Goal: Transaction & Acquisition: Purchase product/service

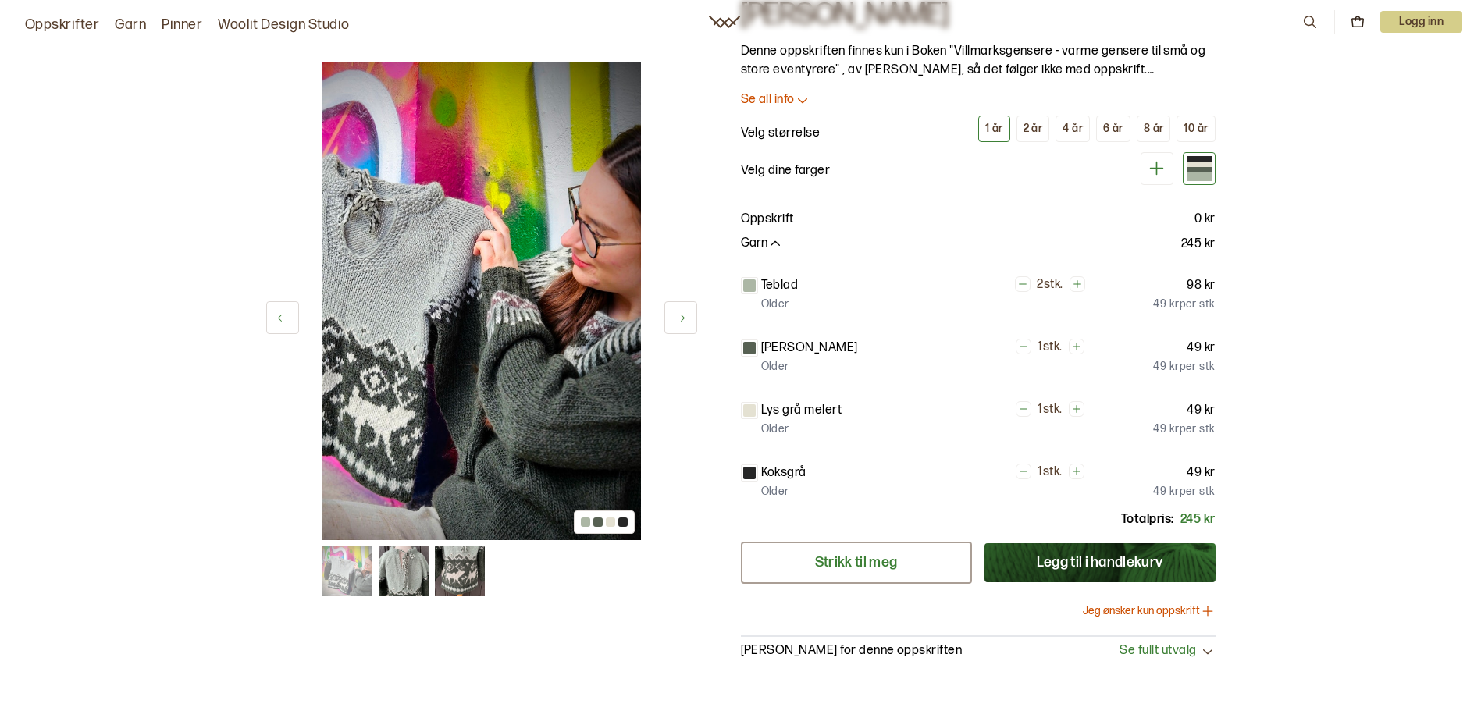
scroll to position [78, 0]
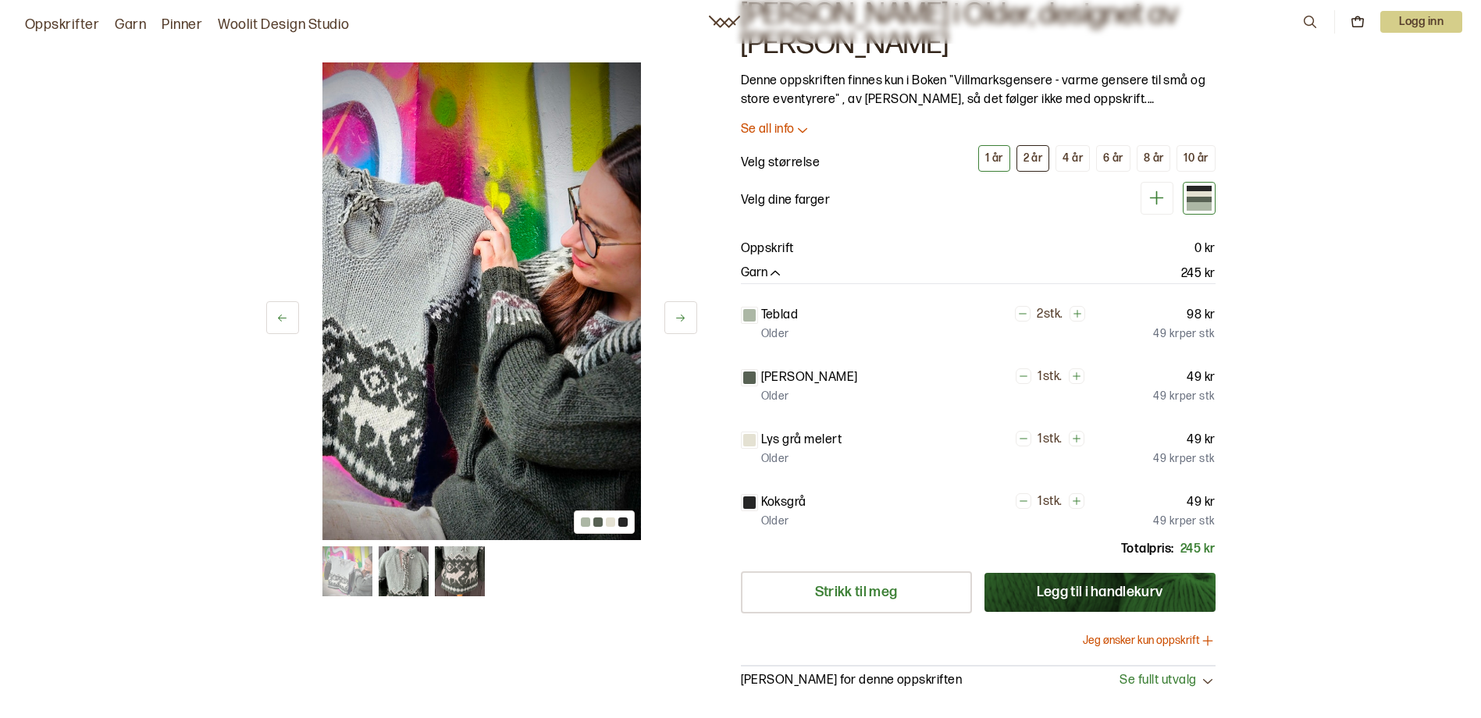
click at [1028, 155] on div "2 år" at bounding box center [1034, 158] width 20 height 14
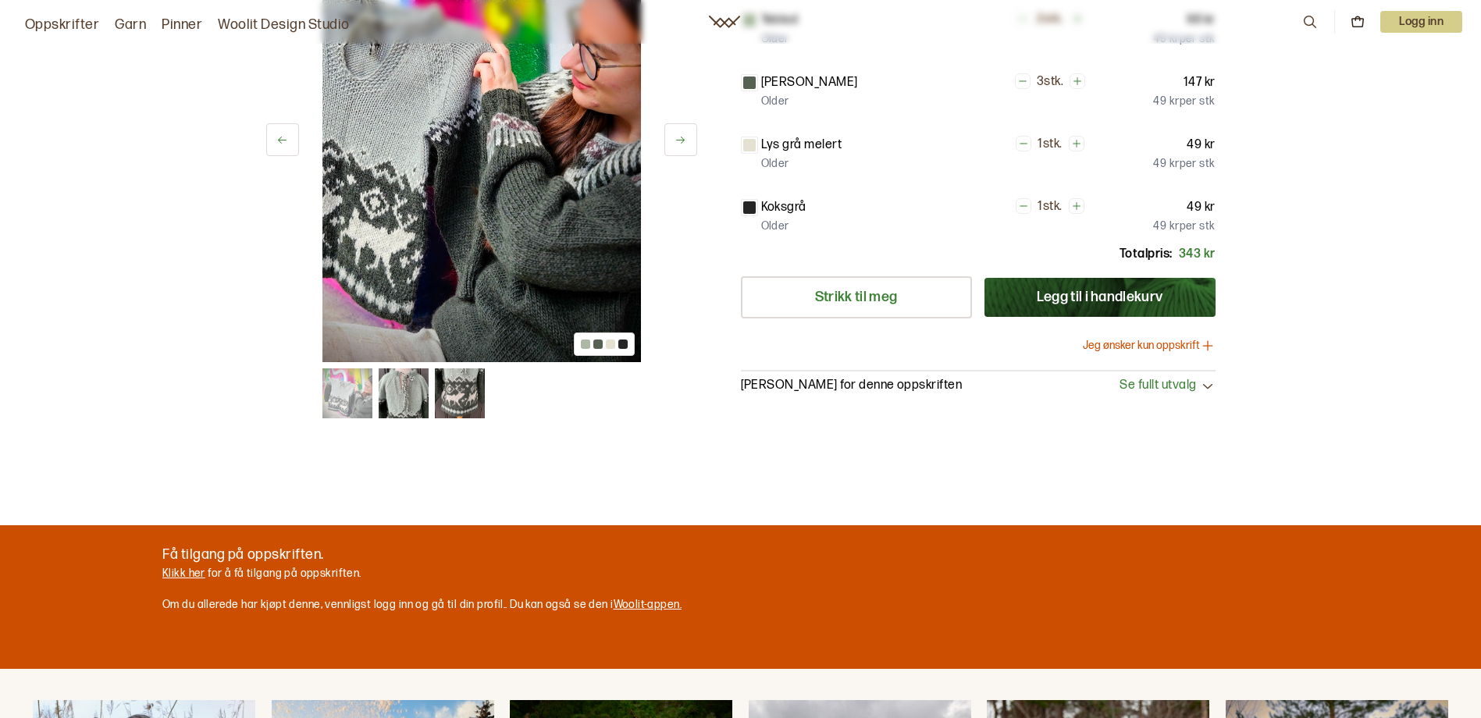
scroll to position [390, 0]
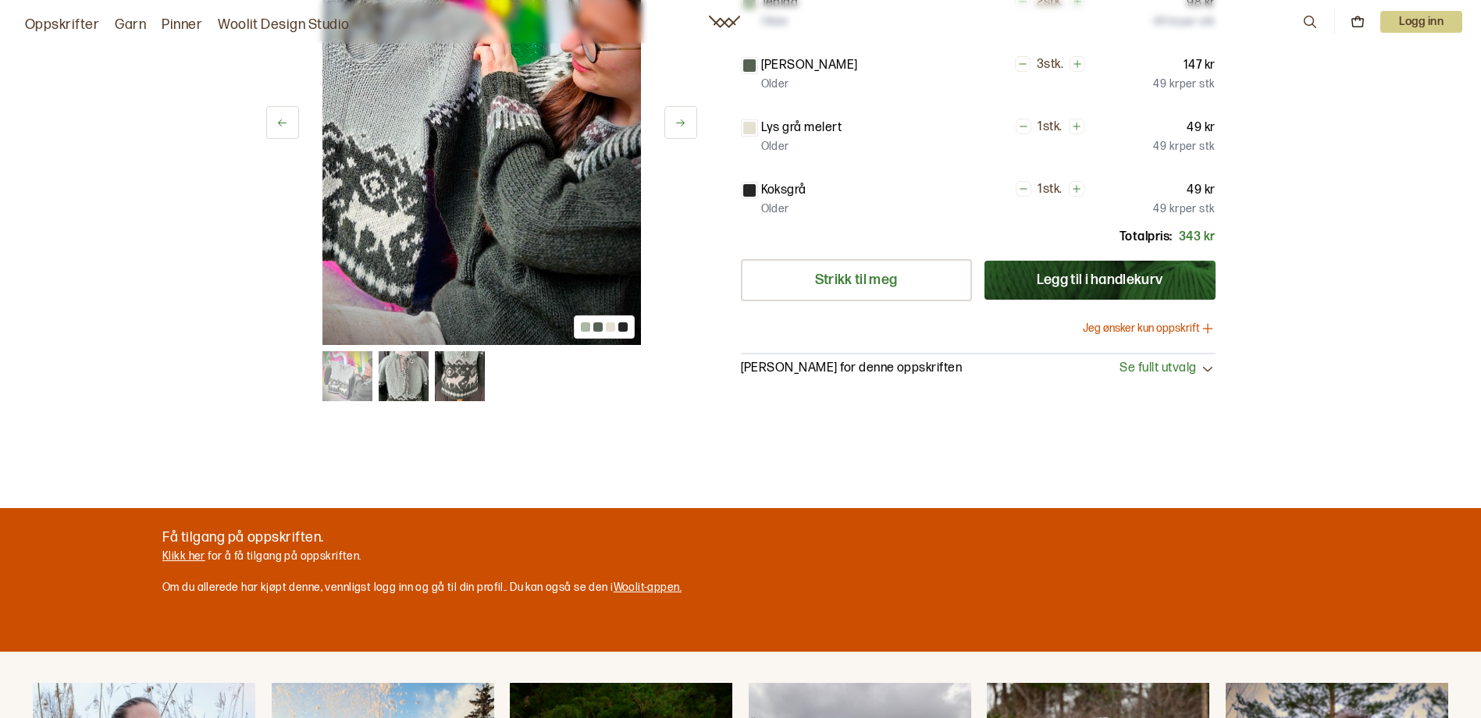
click at [395, 372] on img at bounding box center [404, 377] width 50 height 50
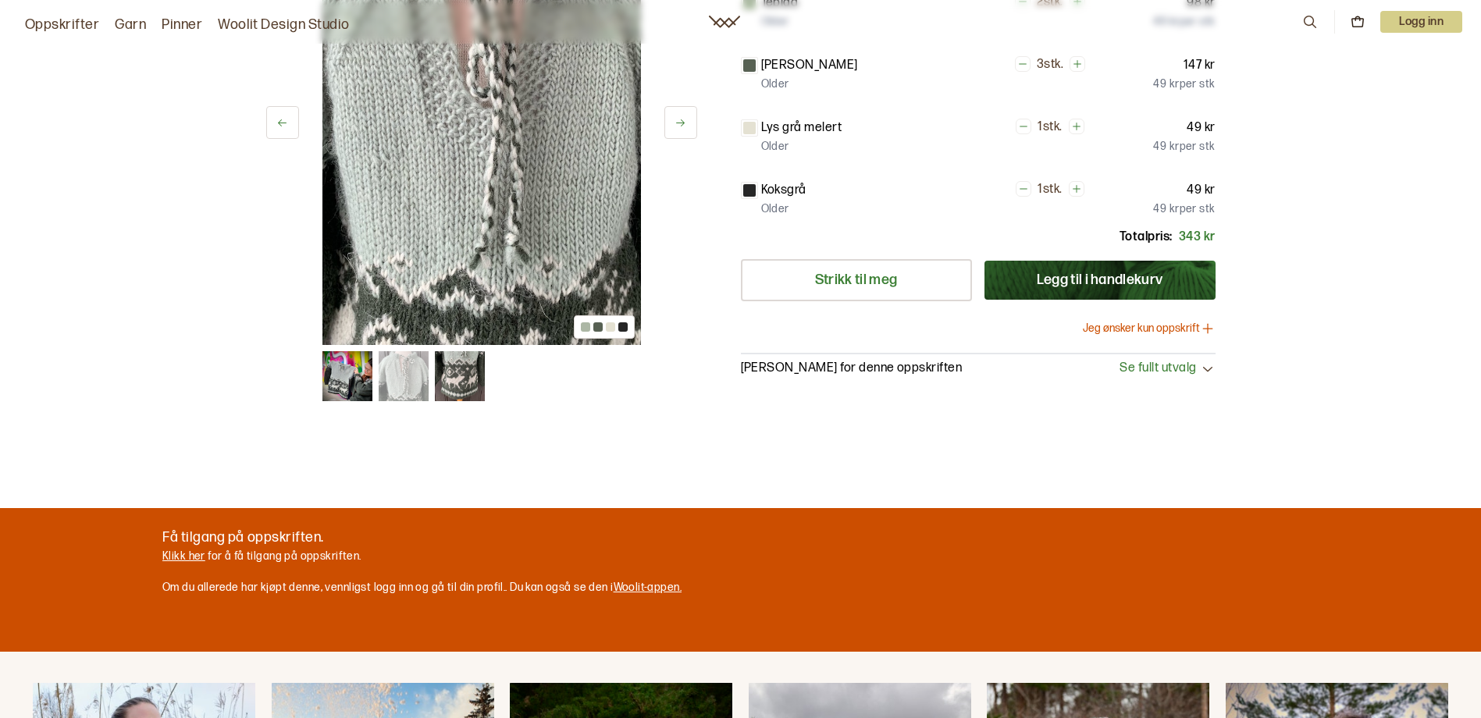
click at [455, 372] on img at bounding box center [460, 377] width 50 height 50
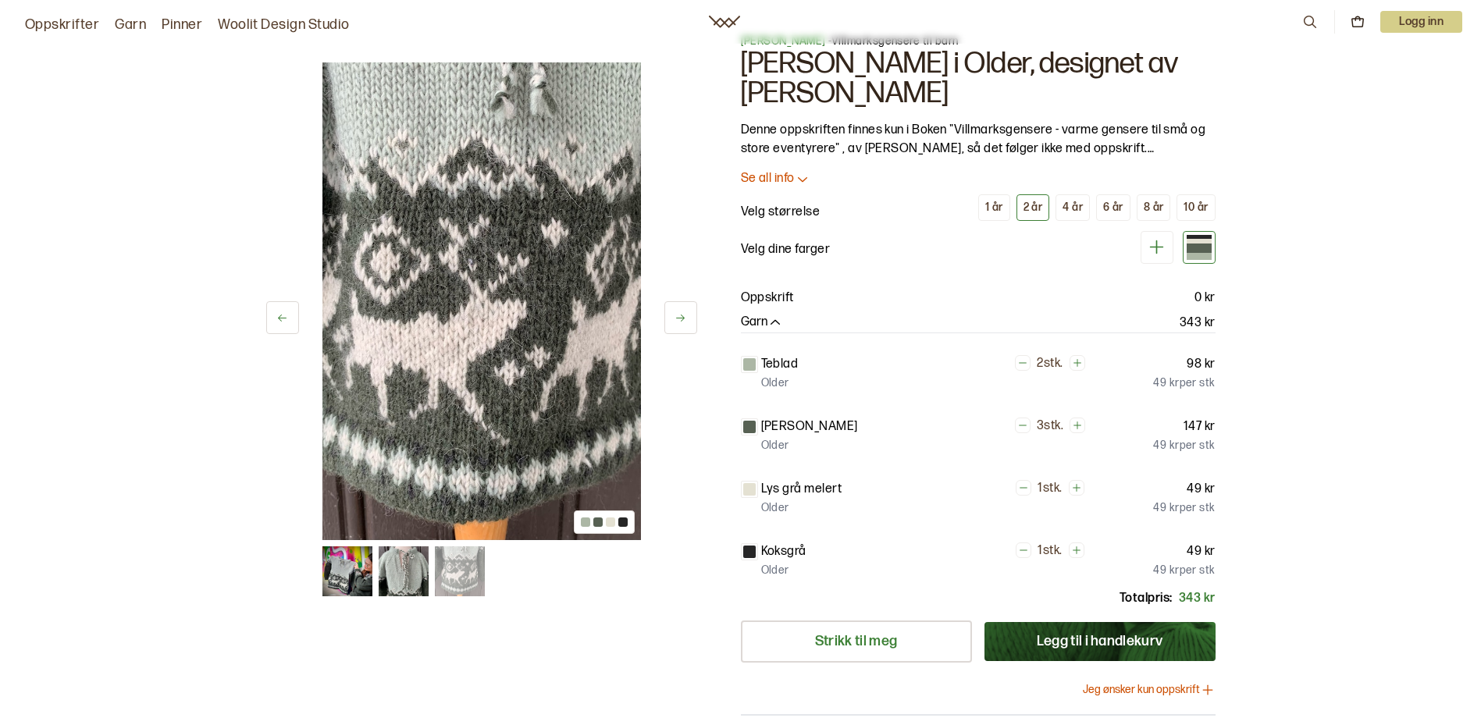
scroll to position [0, 0]
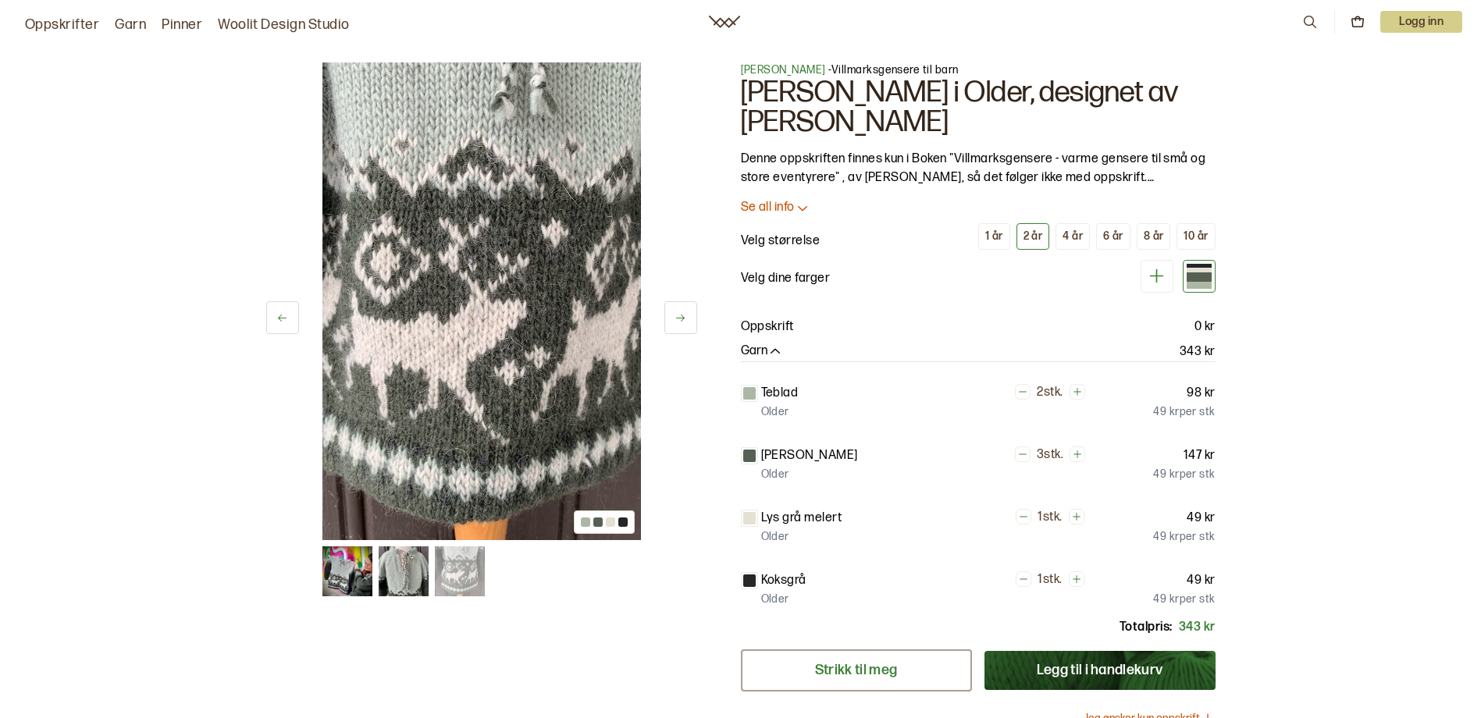
click at [877, 678] on link "Strikk til meg" at bounding box center [856, 671] width 231 height 42
click at [341, 565] on img at bounding box center [347, 572] width 50 height 50
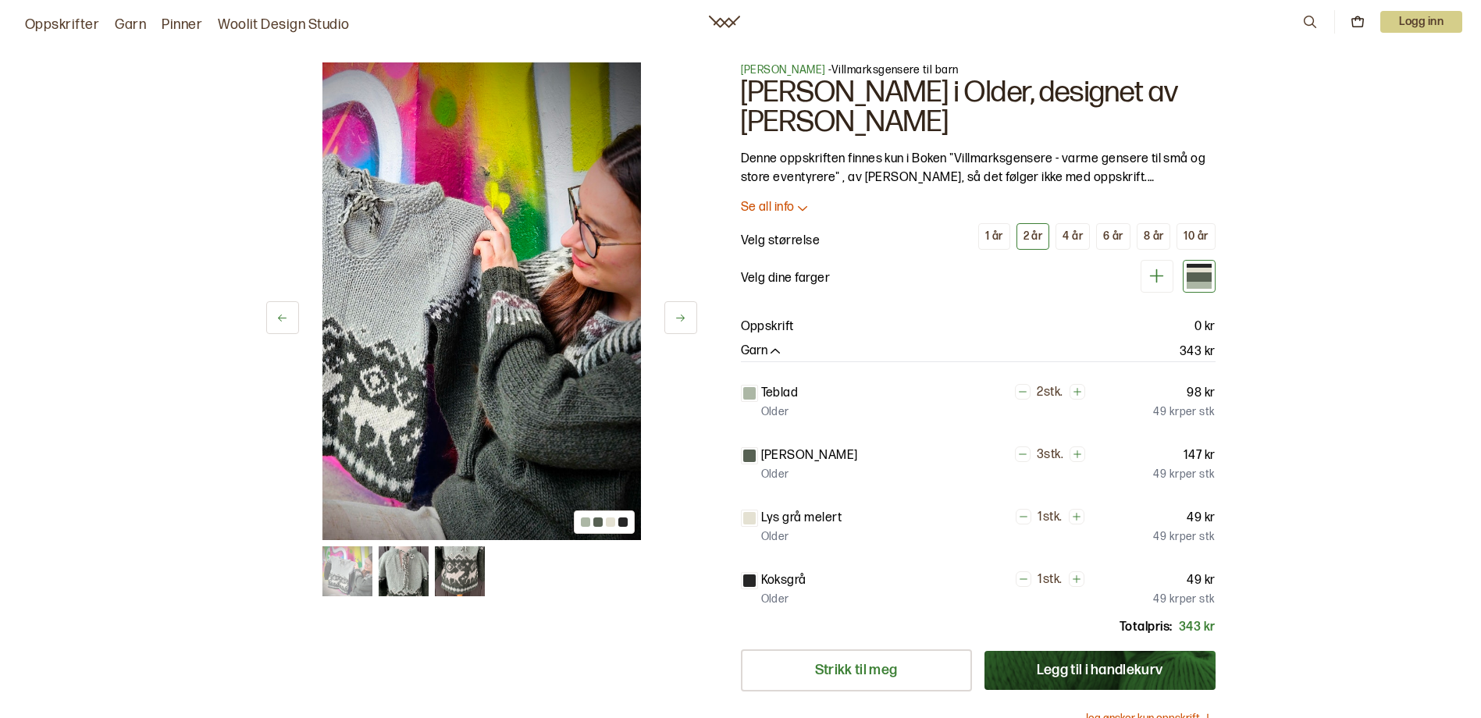
click at [397, 577] on img at bounding box center [404, 572] width 50 height 50
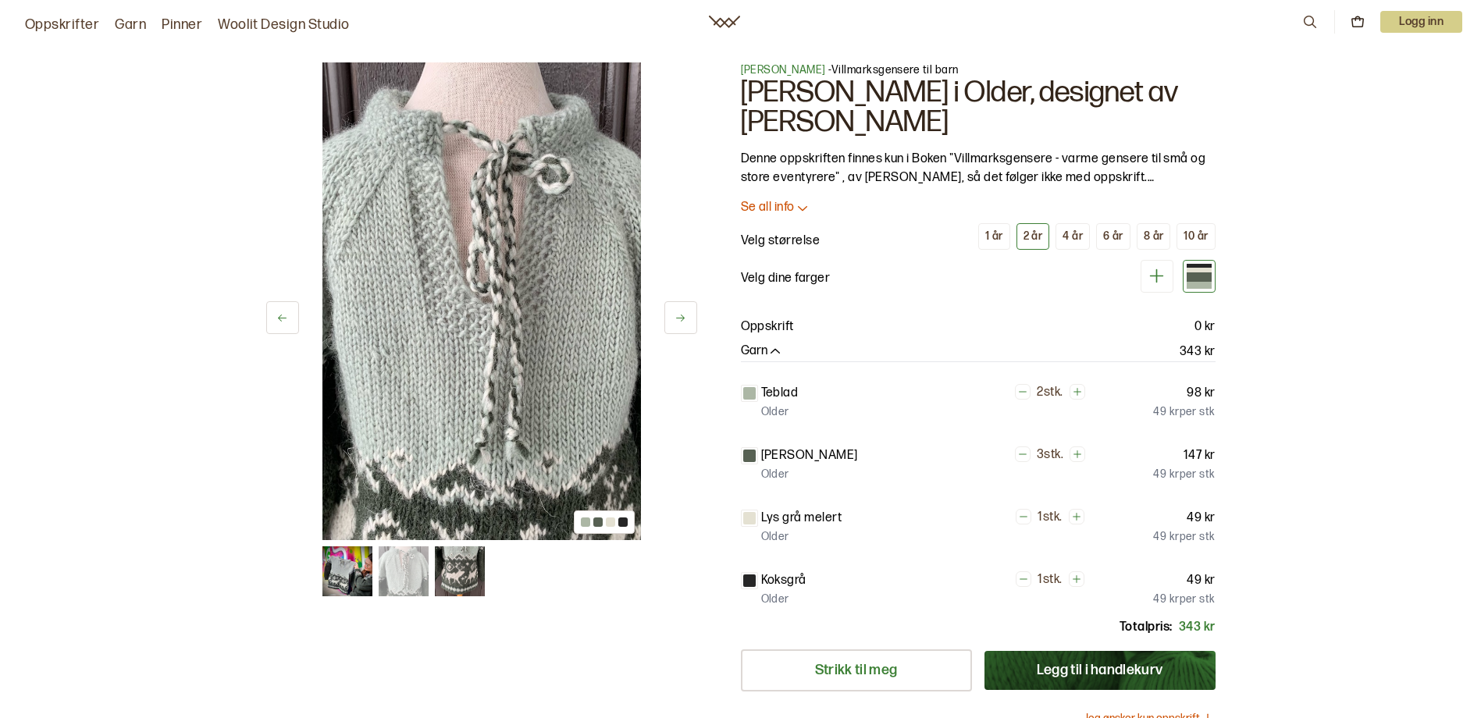
click at [472, 578] on img at bounding box center [460, 572] width 50 height 50
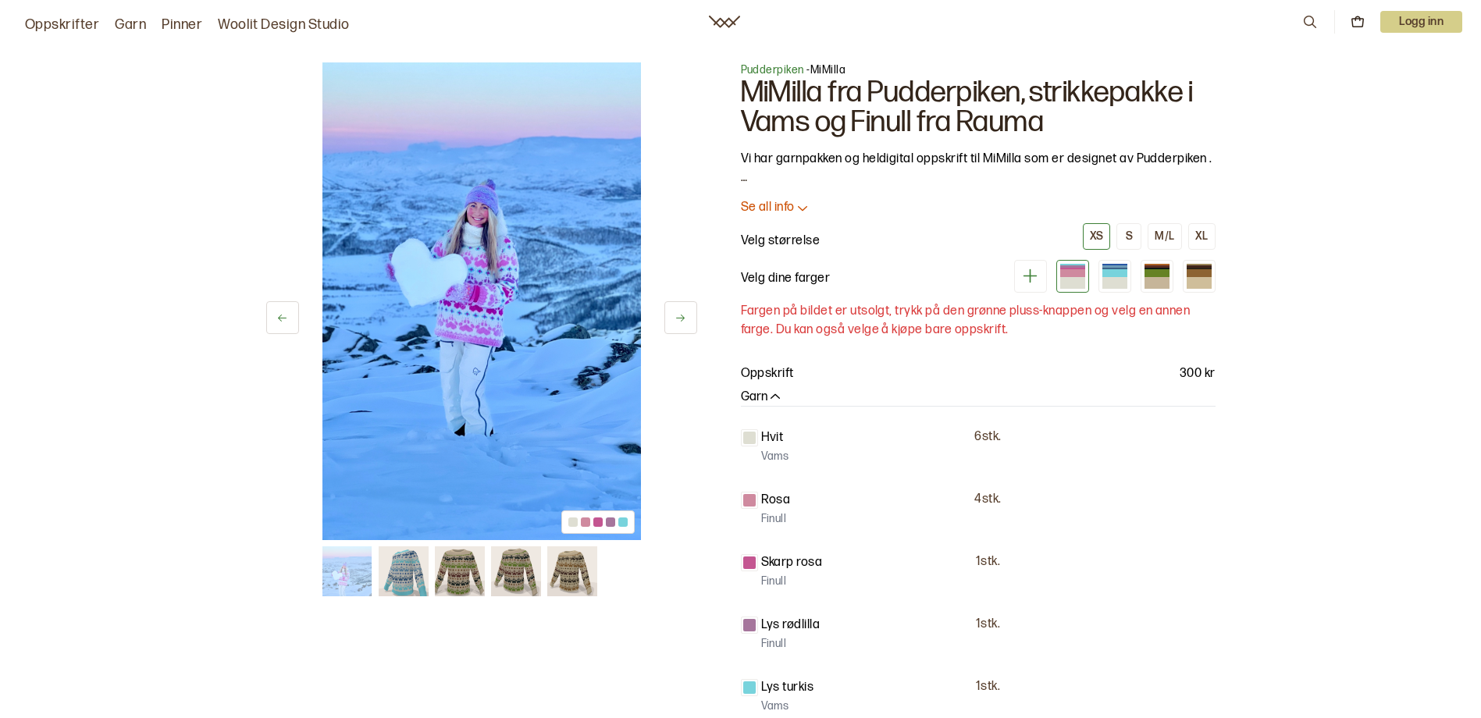
click at [1068, 270] on div at bounding box center [1072, 273] width 25 height 8
click at [1202, 233] on div "XL" at bounding box center [1201, 237] width 13 height 14
click at [1034, 283] on icon at bounding box center [1031, 276] width 20 height 20
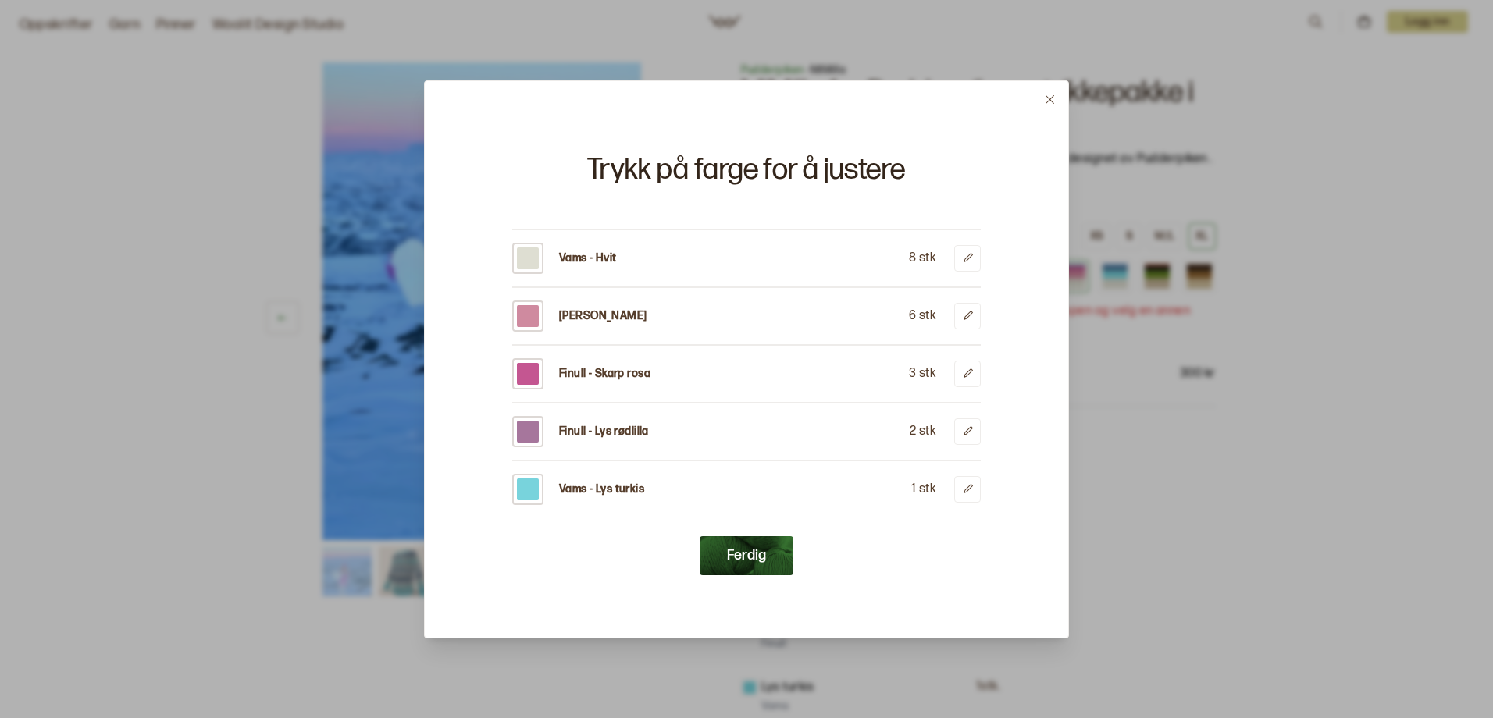
click at [1050, 98] on icon at bounding box center [1050, 99] width 9 height 9
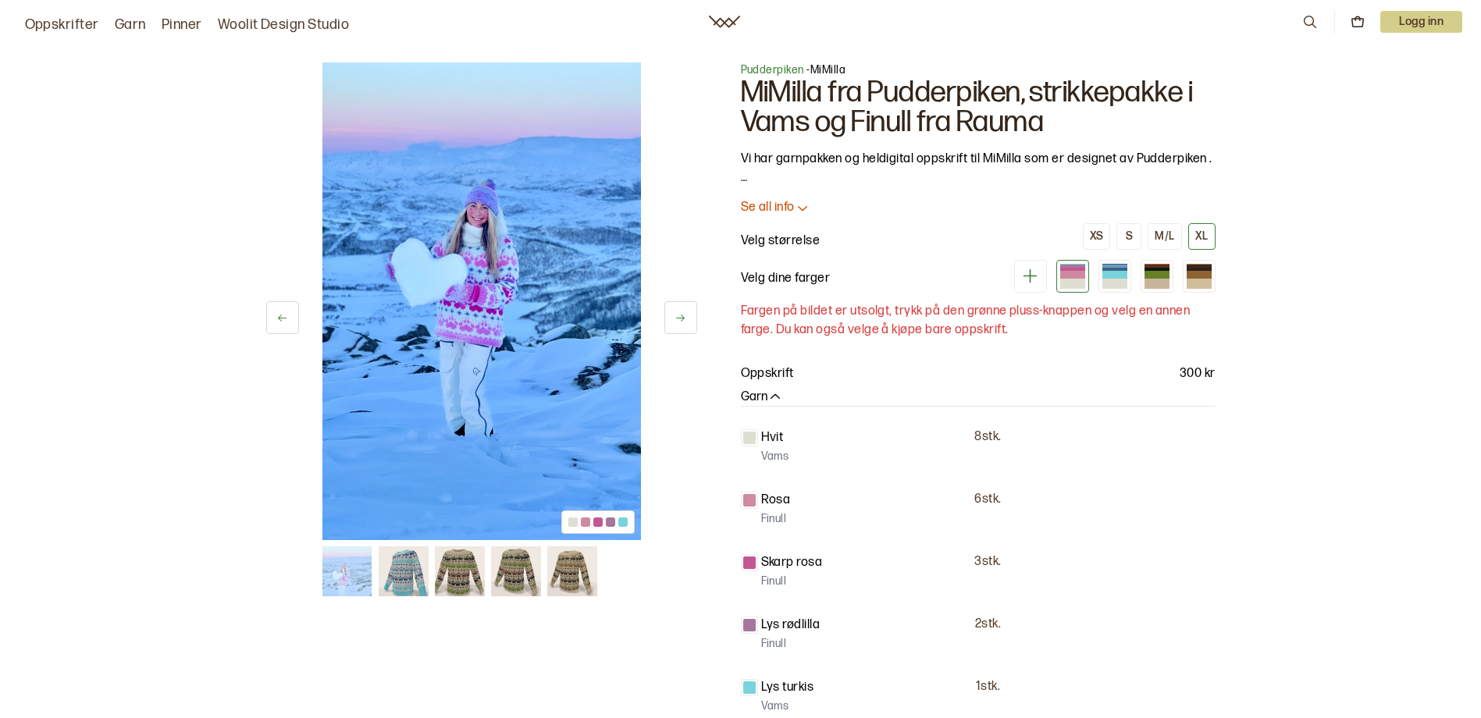
click at [1173, 486] on div "Rosa 6 stk. Finull" at bounding box center [978, 505] width 475 height 53
click at [407, 572] on img at bounding box center [404, 572] width 50 height 50
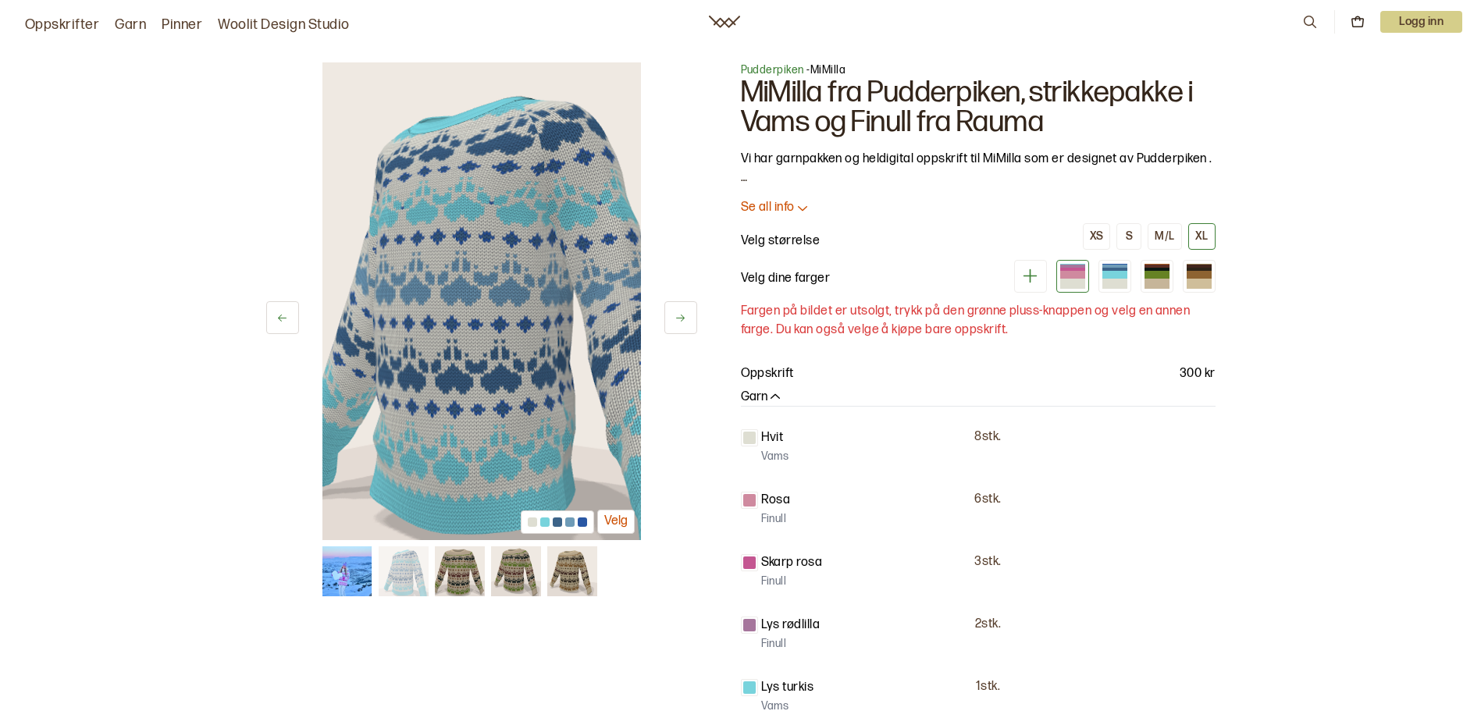
click at [464, 577] on img at bounding box center [460, 572] width 50 height 50
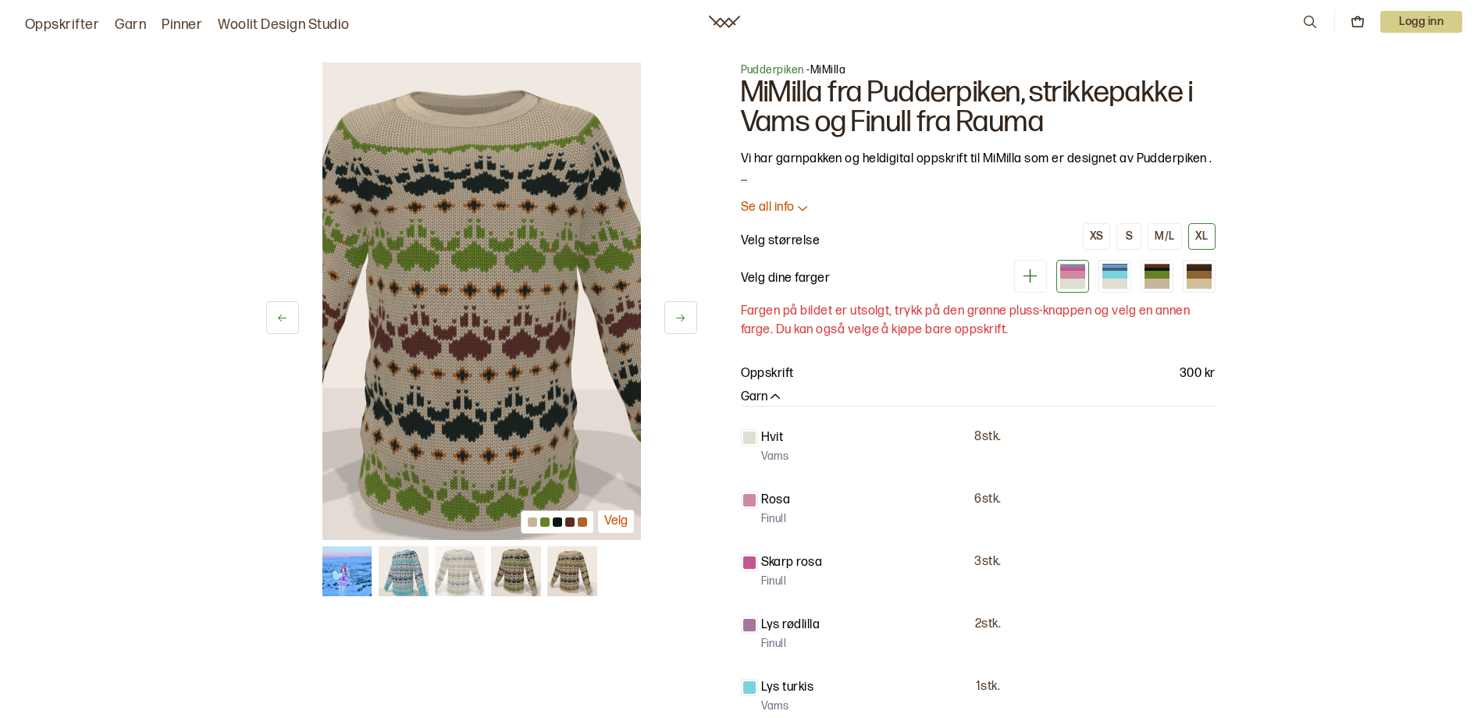
click at [504, 574] on img at bounding box center [516, 572] width 50 height 50
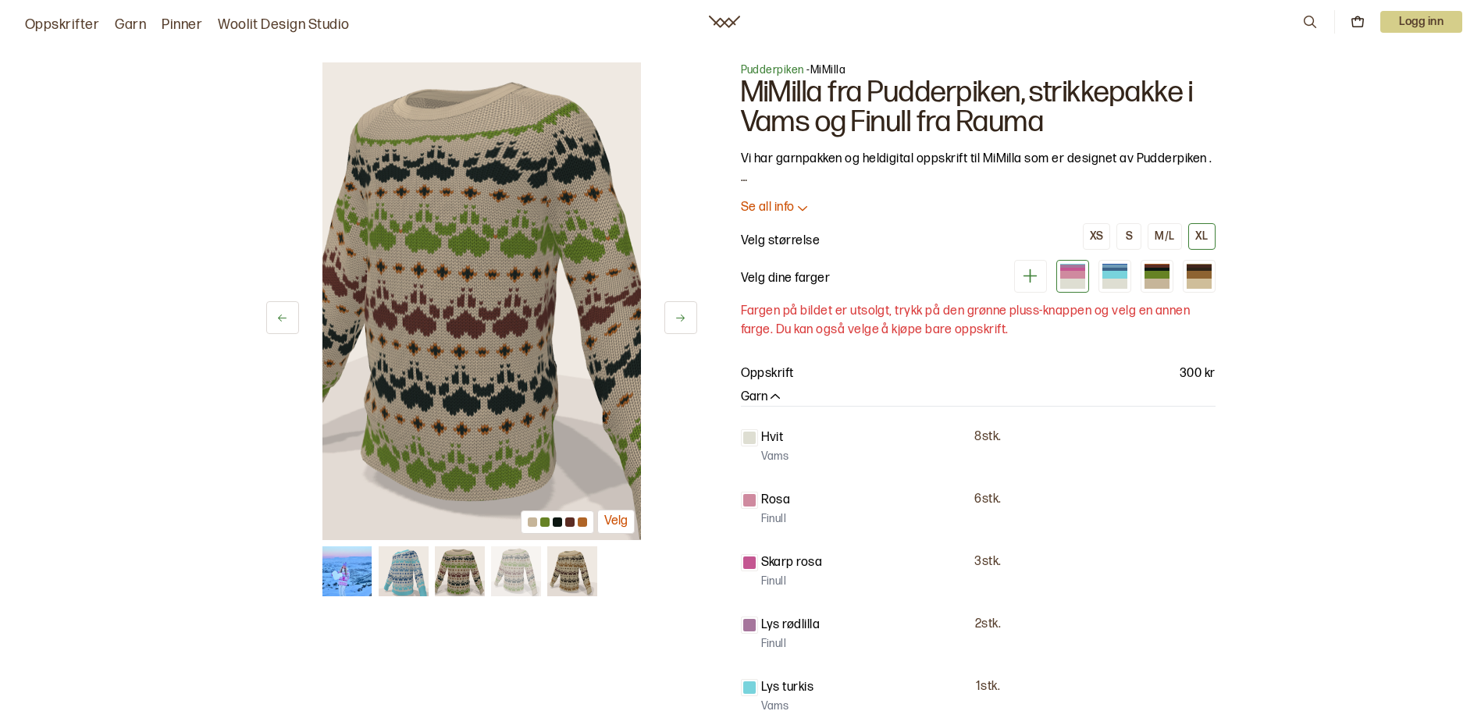
click at [565, 571] on img at bounding box center [572, 572] width 50 height 50
